Goal: Transaction & Acquisition: Obtain resource

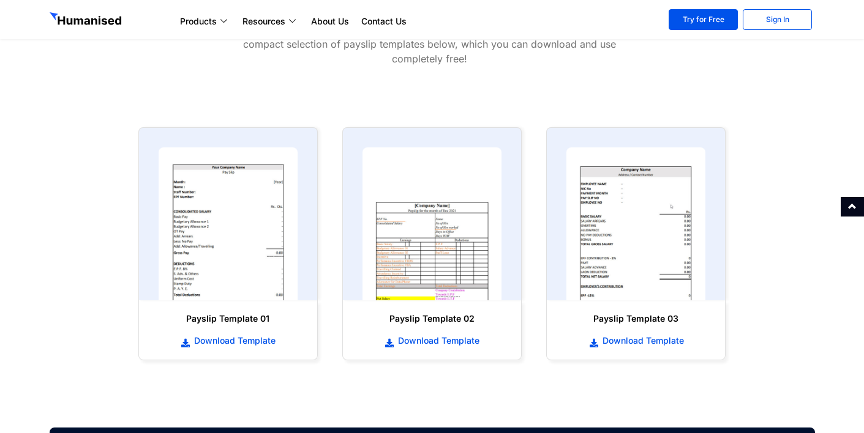
scroll to position [613, 0]
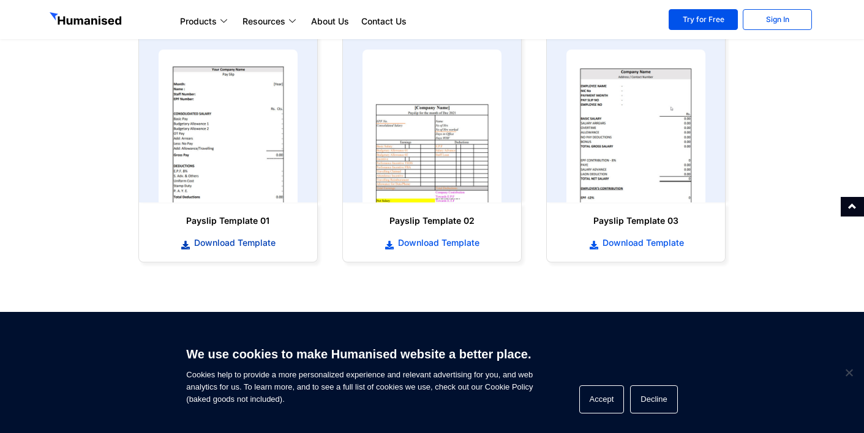
click at [220, 242] on span "Download Template" at bounding box center [233, 243] width 84 height 12
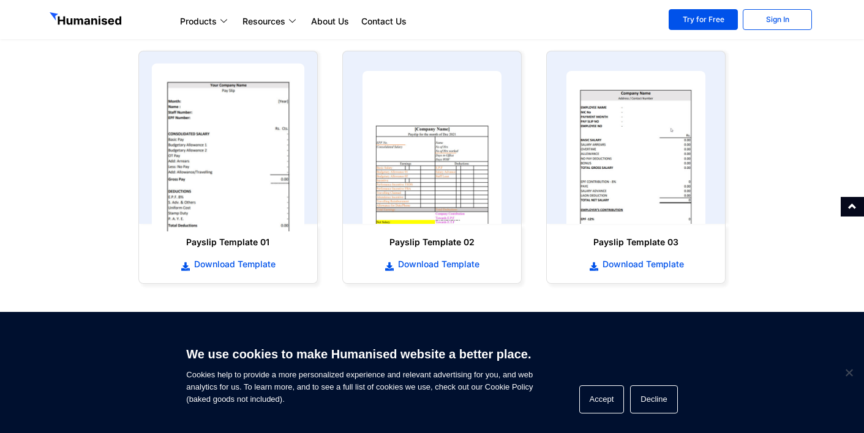
scroll to position [590, 0]
click at [211, 169] on img at bounding box center [227, 149] width 153 height 168
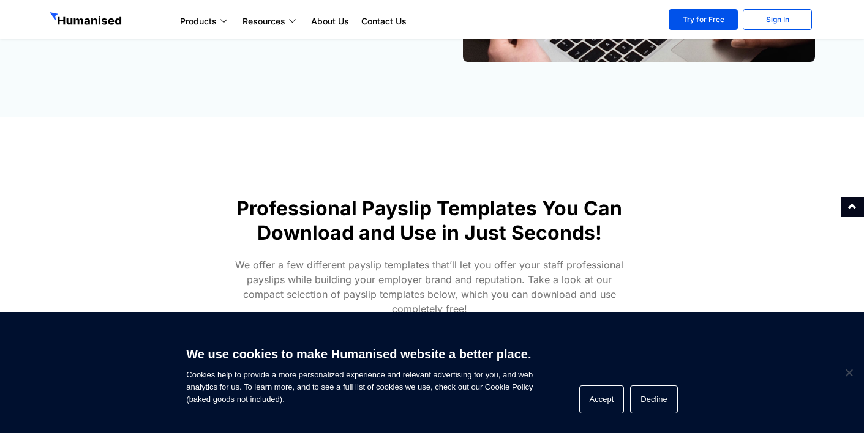
scroll to position [225, 0]
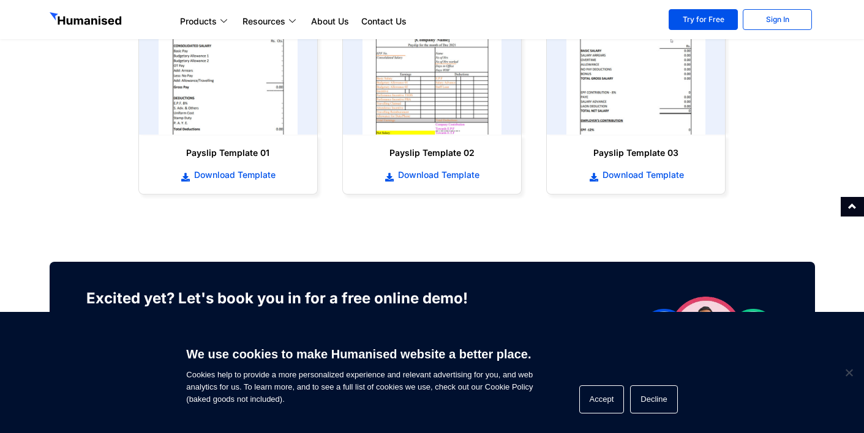
scroll to position [623, 0]
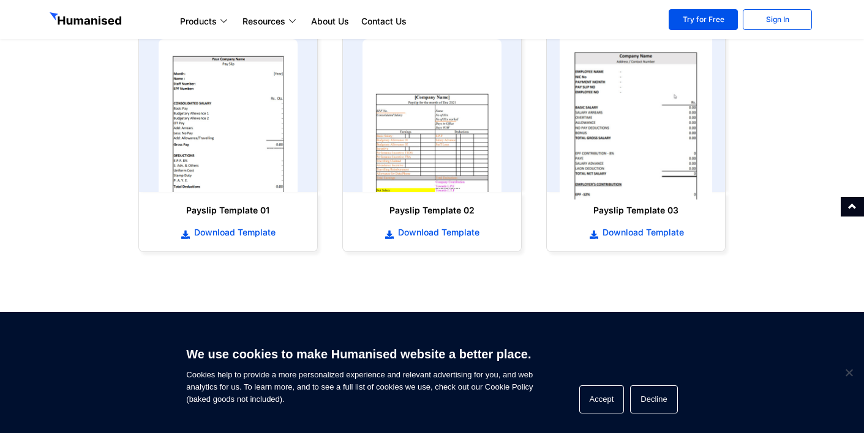
click at [664, 137] on img at bounding box center [636, 116] width 153 height 168
click at [642, 132] on img at bounding box center [636, 116] width 153 height 168
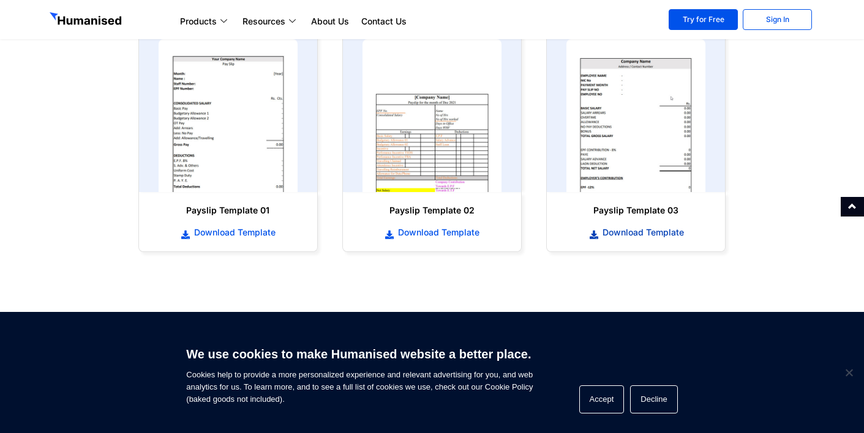
click at [634, 236] on span "Download Template" at bounding box center [641, 233] width 84 height 12
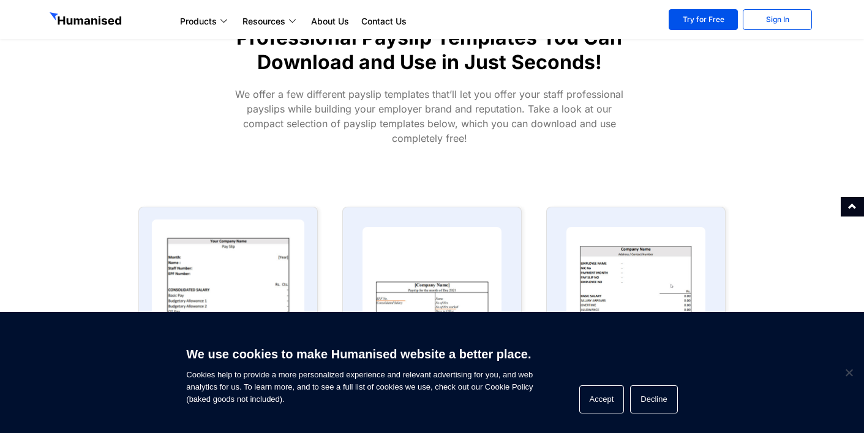
scroll to position [444, 0]
